Goal: Book appointment/travel/reservation

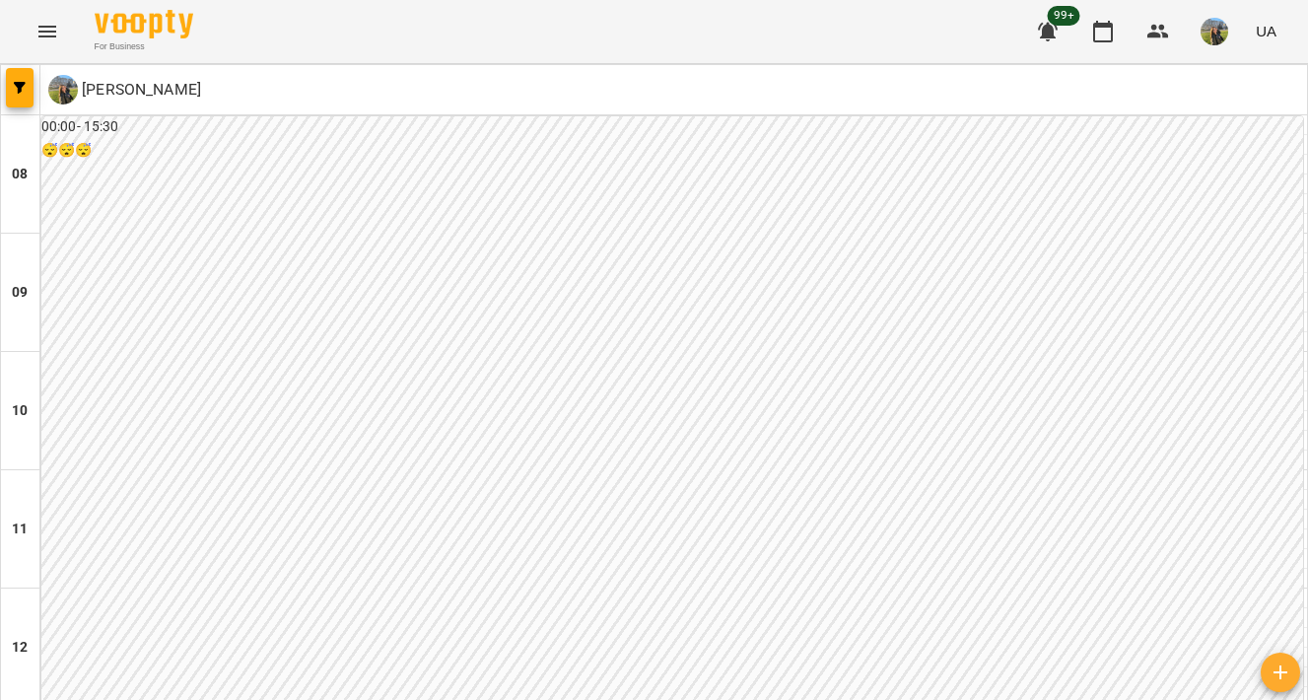
scroll to position [979, 0]
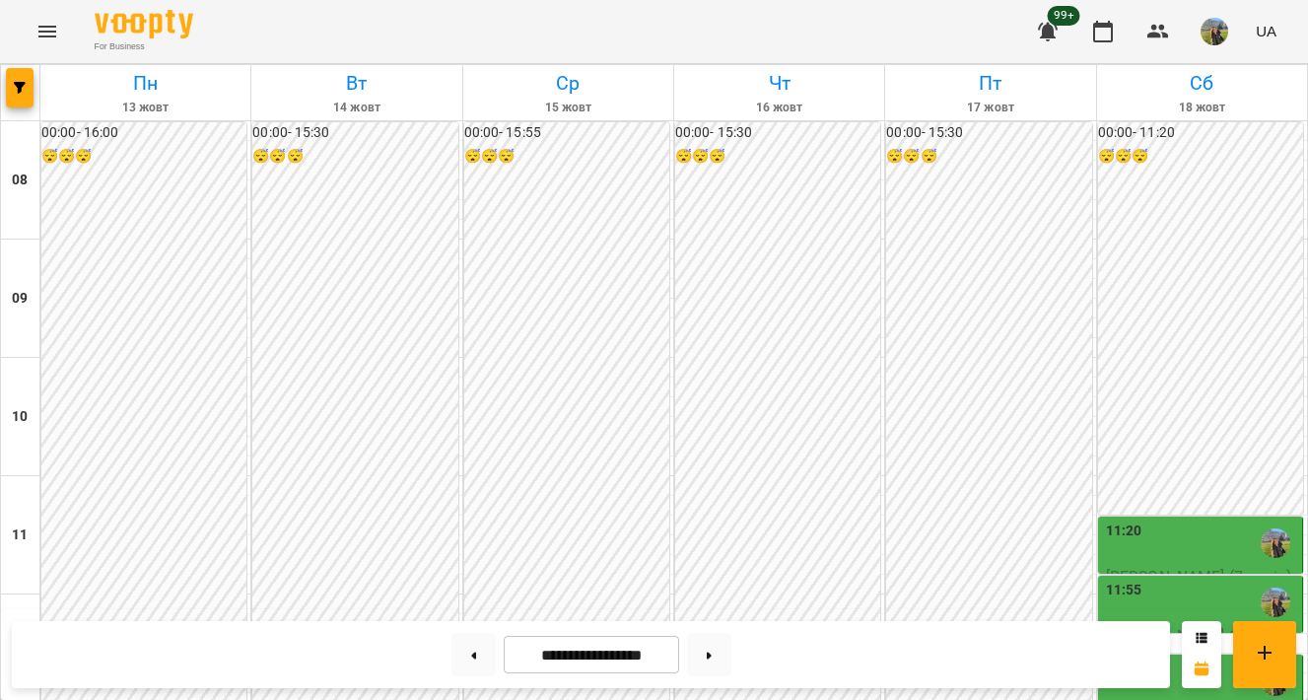
click at [38, 80] on div at bounding box center [20, 92] width 39 height 55
click at [25, 80] on button "button" at bounding box center [20, 87] width 28 height 39
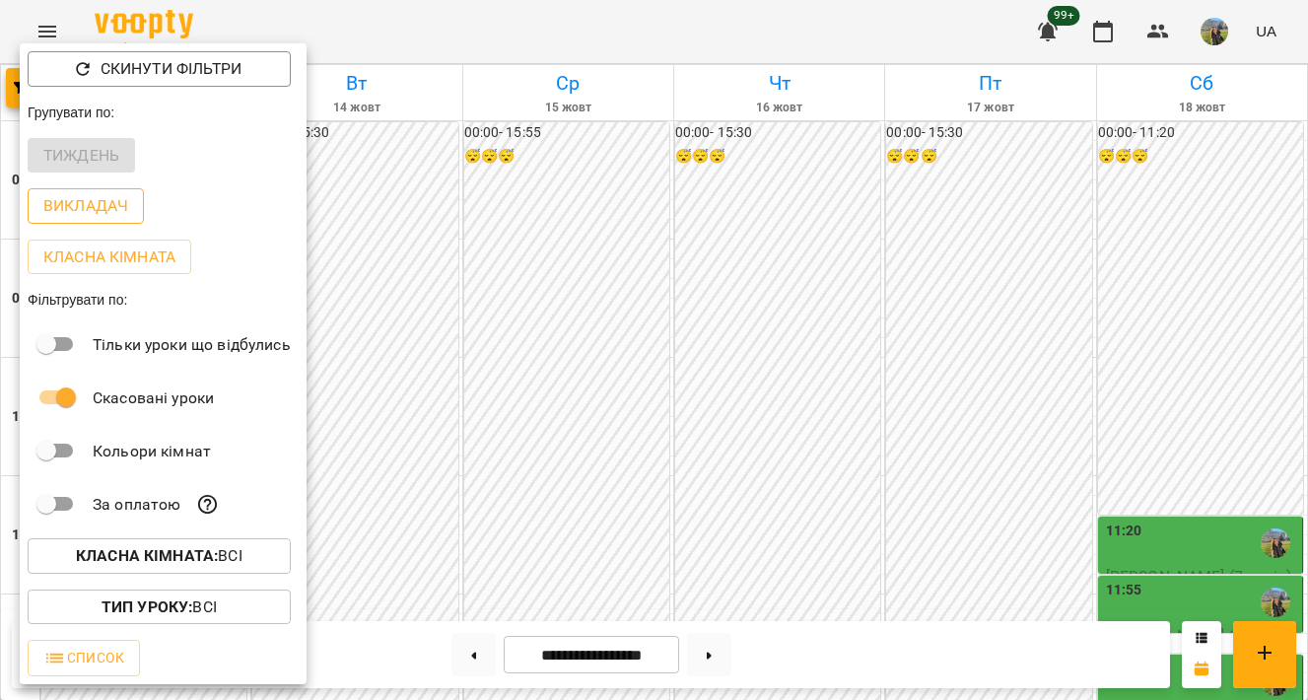
click at [84, 199] on p "Викладач" at bounding box center [85, 206] width 85 height 24
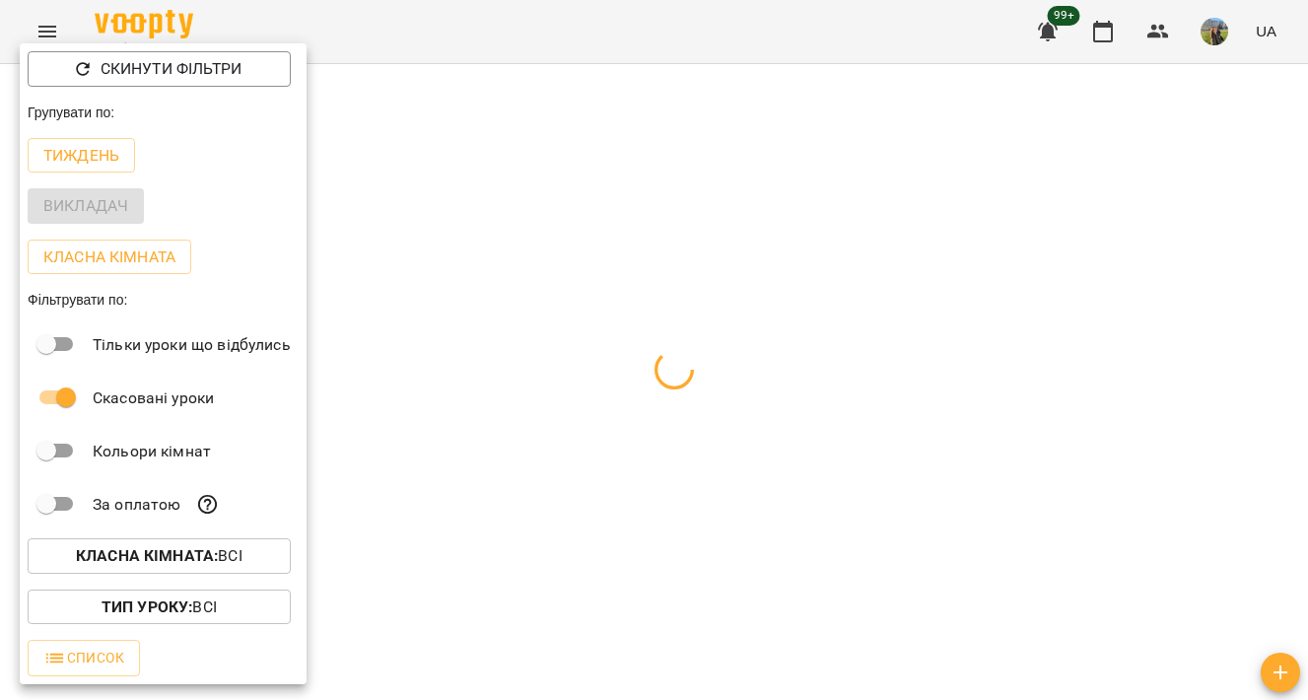
click at [528, 228] on div at bounding box center [654, 350] width 1308 height 700
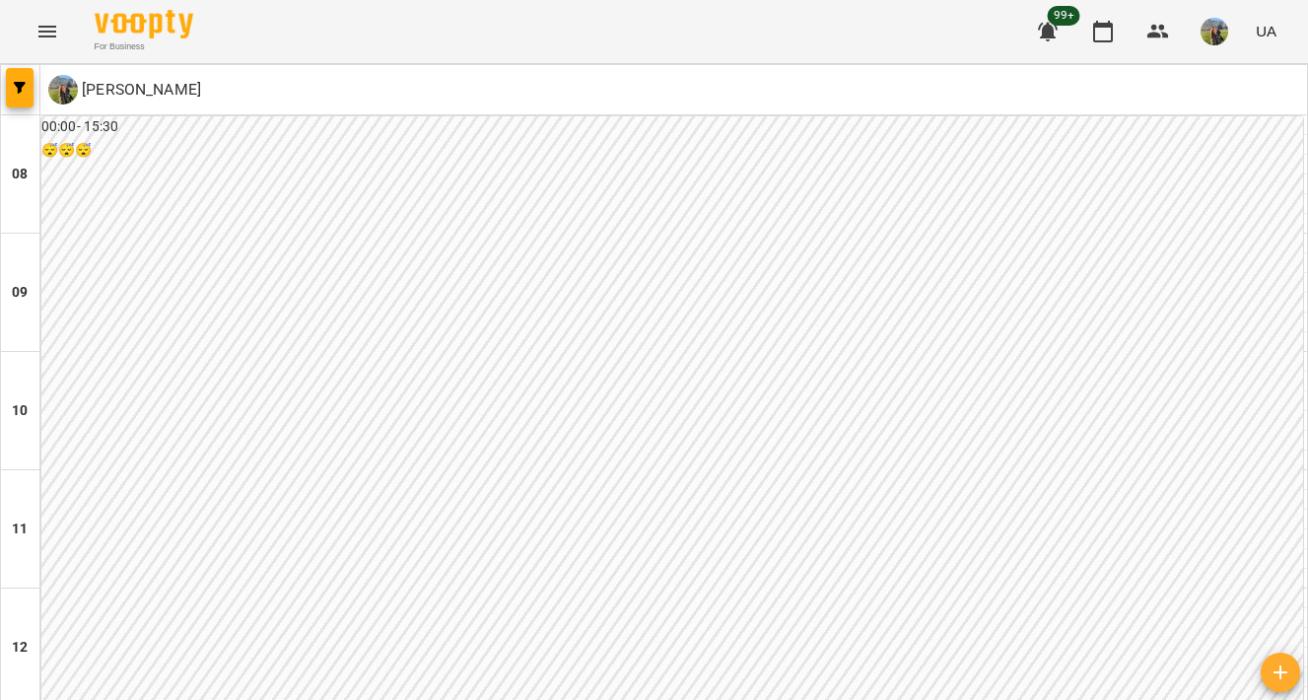
scroll to position [1035, 0]
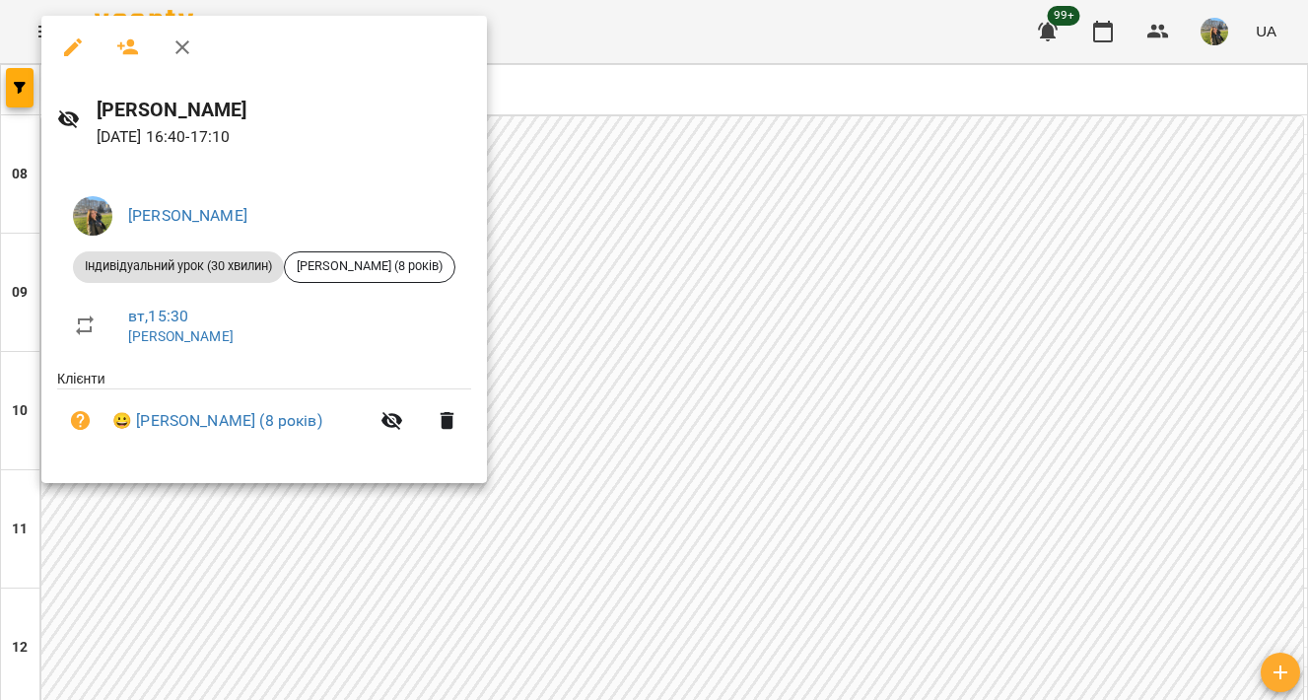
click at [773, 246] on div at bounding box center [654, 350] width 1308 height 700
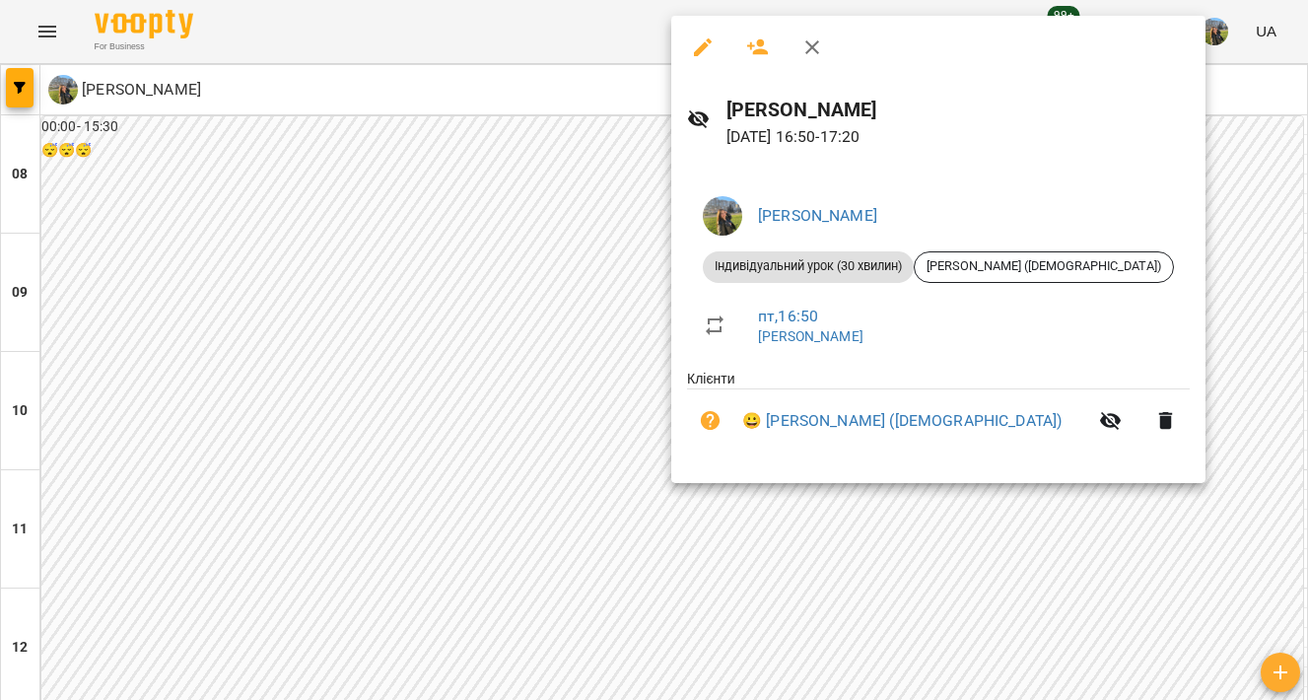
click at [540, 235] on div at bounding box center [654, 350] width 1308 height 700
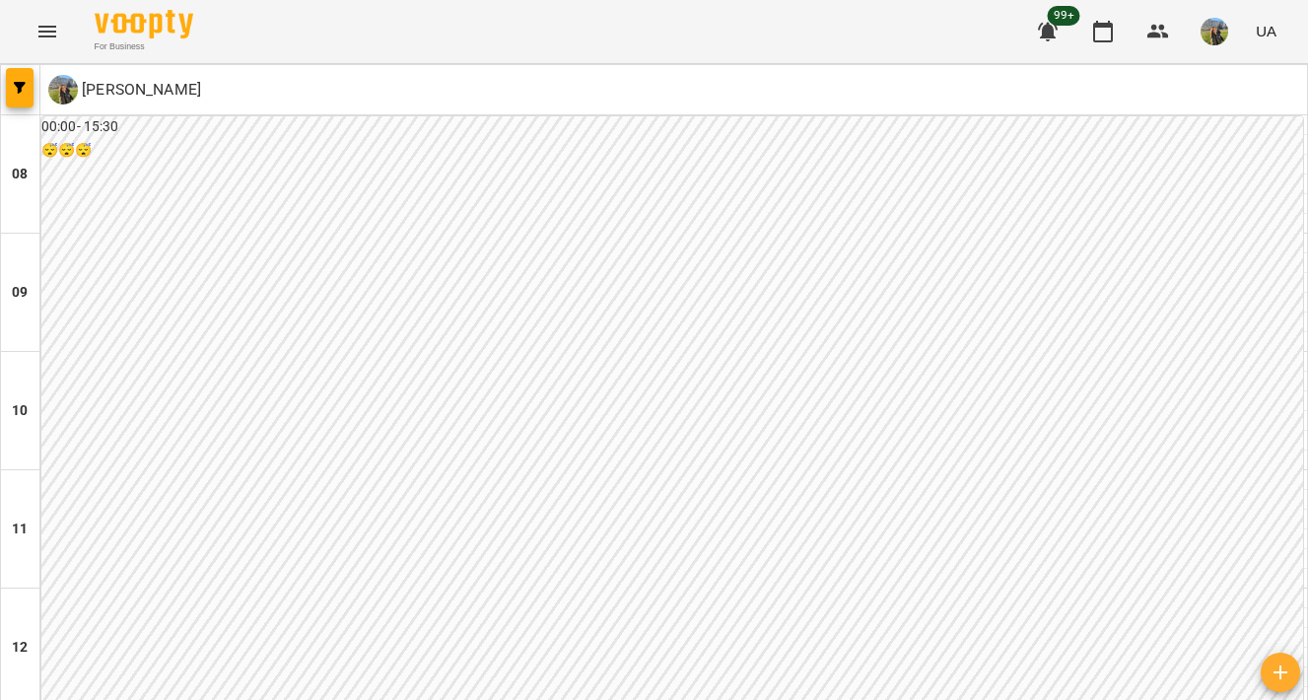
scroll to position [873, 0]
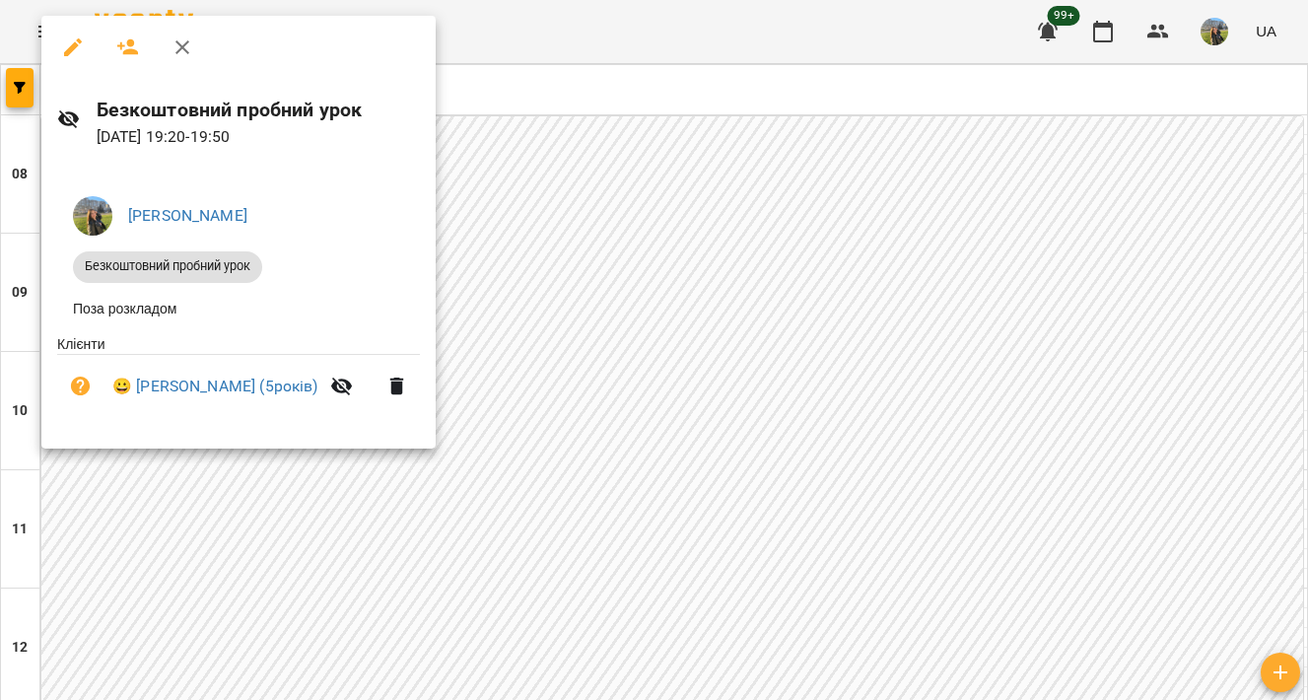
click at [654, 399] on div at bounding box center [654, 350] width 1308 height 700
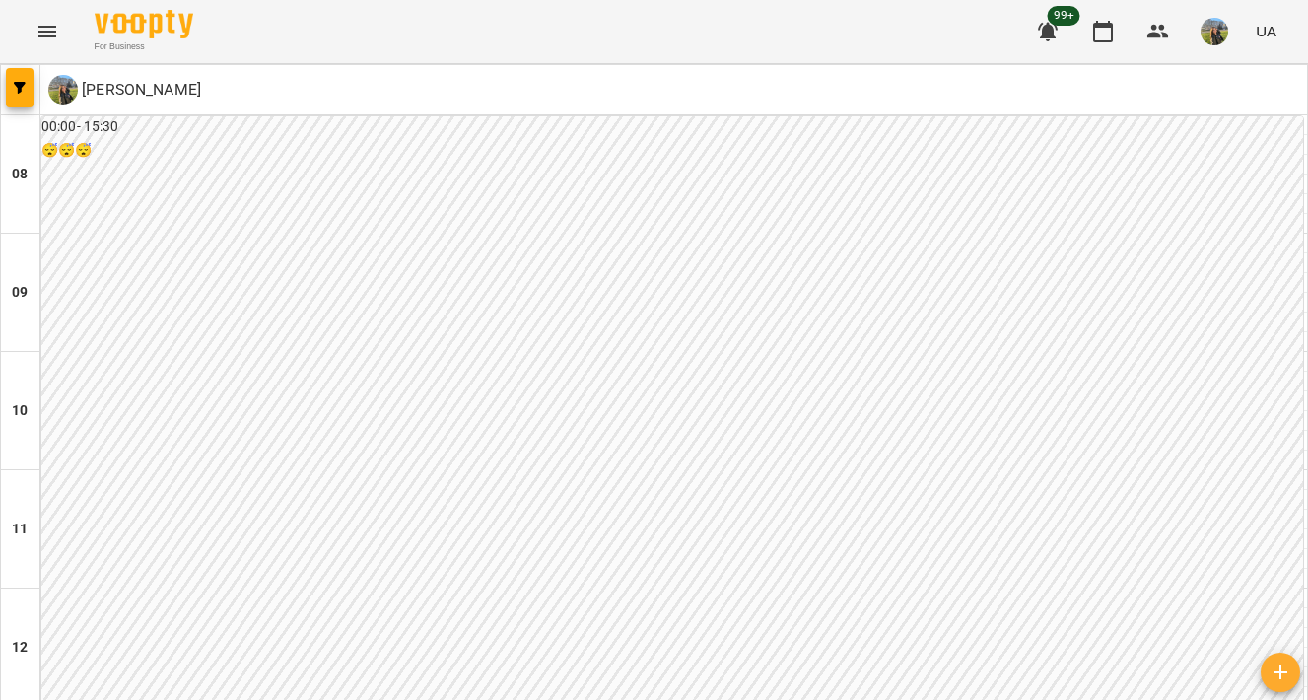
scroll to position [946, 0]
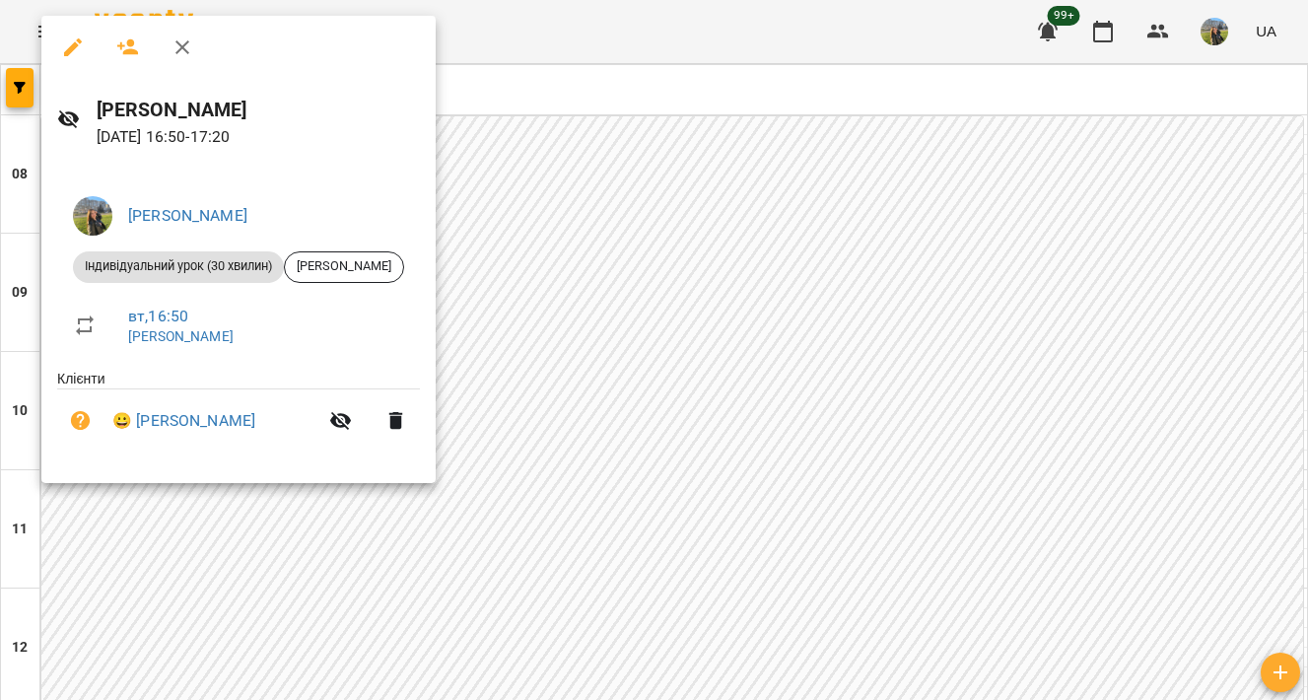
click at [766, 160] on div at bounding box center [654, 350] width 1308 height 700
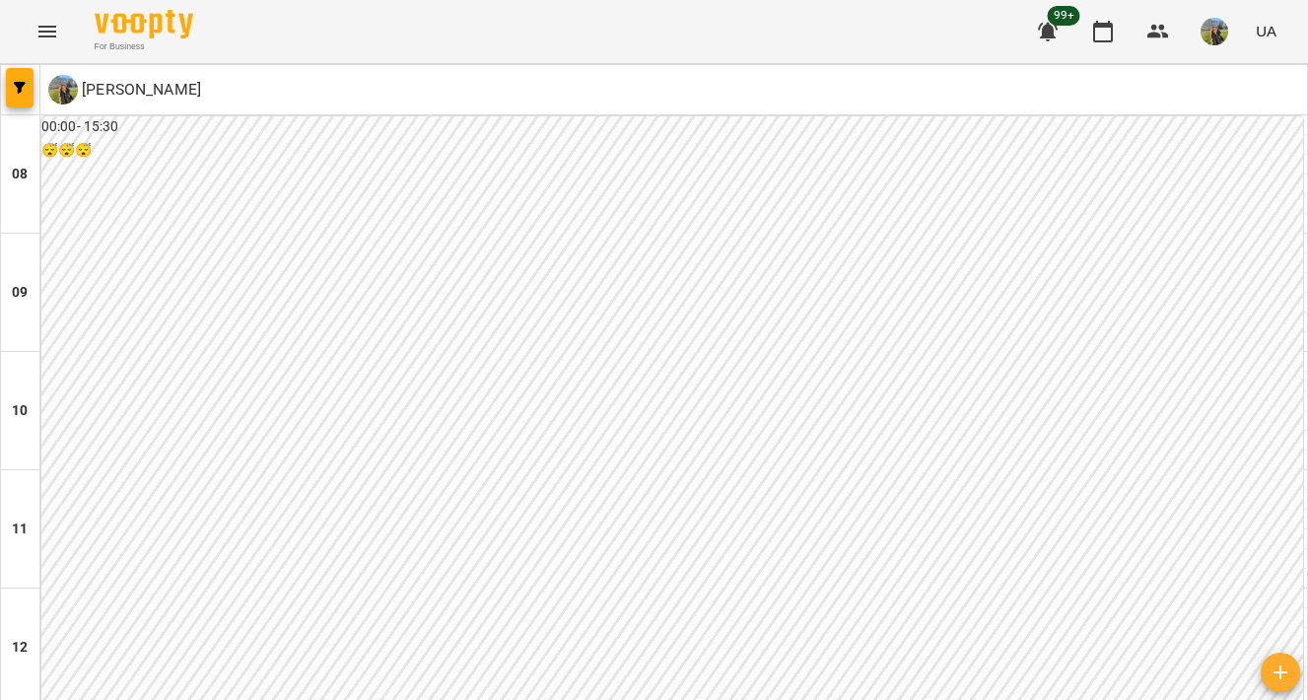
scroll to position [923, 0]
